Goal: Navigation & Orientation: Find specific page/section

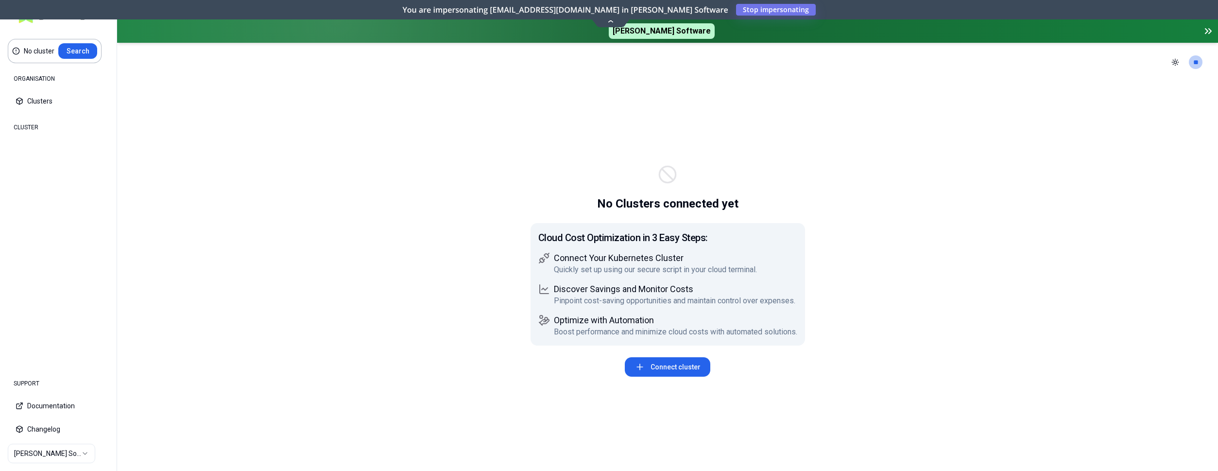
click at [47, 448] on html "No cluster Search ORGANISATION Clusters Policies CLUSTER Dashboard Optimization…" at bounding box center [609, 235] width 1218 height 471
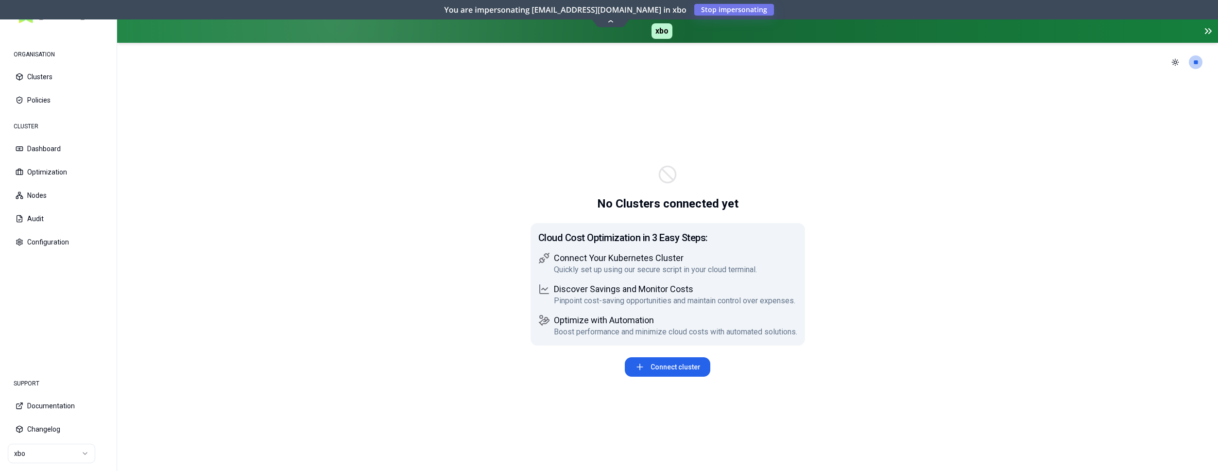
click at [48, 446] on html "ORGANISATION Clusters Policies CLUSTER Dashboard Optimization Nodes Audit Confi…" at bounding box center [609, 235] width 1218 height 471
click at [86, 450] on html "ORGANISATION Clusters Policies CLUSTER Dashboard Optimization Nodes Audit Confi…" at bounding box center [609, 235] width 1218 height 471
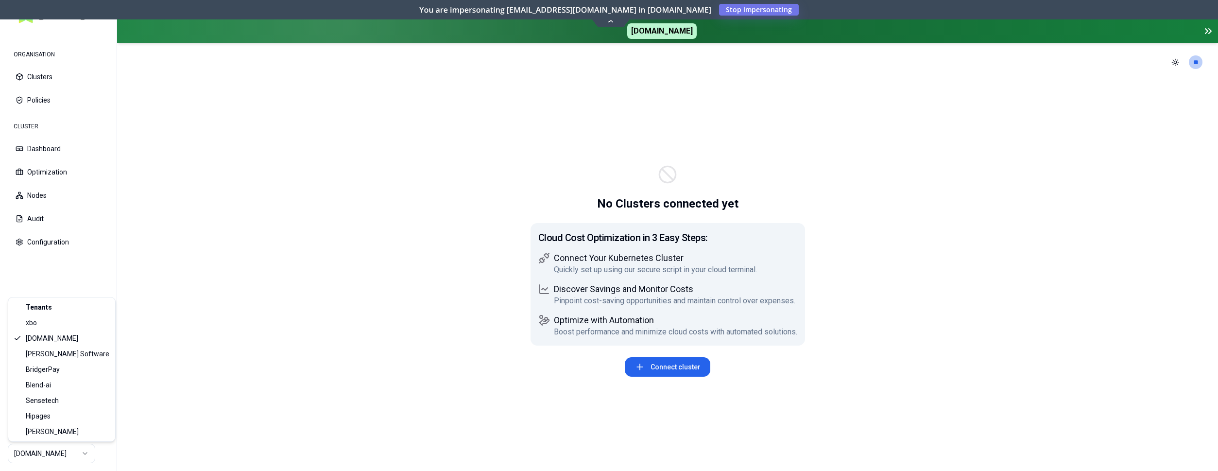
click at [76, 455] on html "ORGANISATION Clusters Policies CLUSTER Dashboard Optimization Nodes Audit Confi…" at bounding box center [609, 235] width 1218 height 471
